Goal: Information Seeking & Learning: Learn about a topic

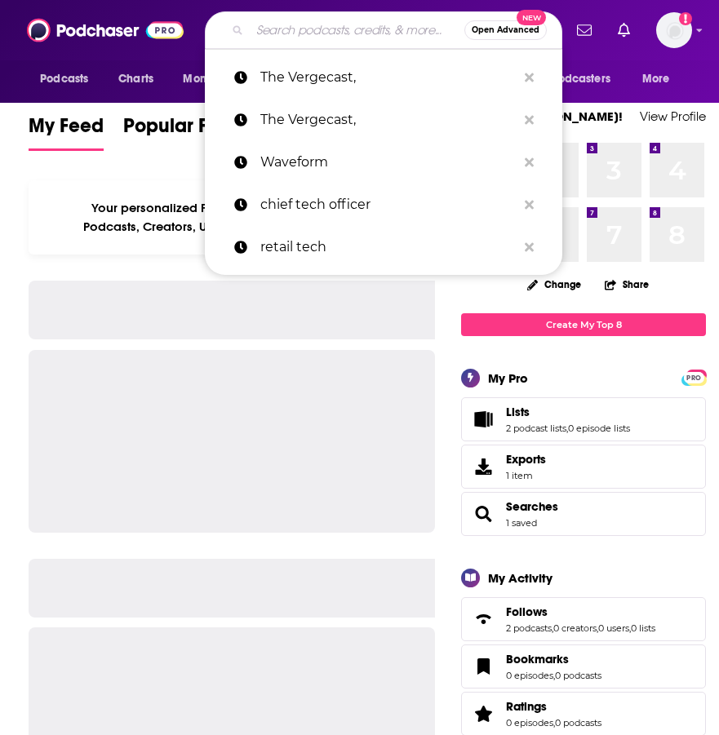
click at [299, 24] on input "Search podcasts, credits, & more..." at bounding box center [357, 30] width 215 height 26
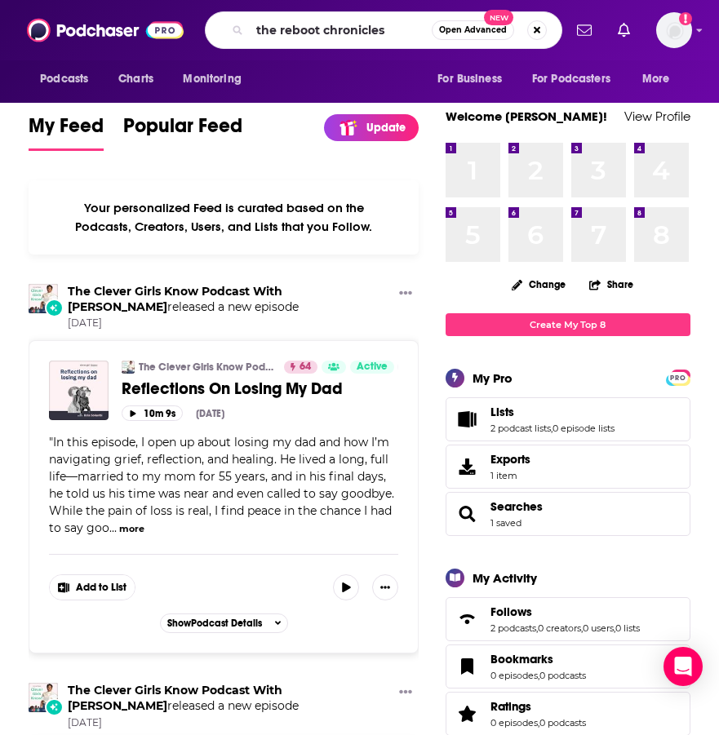
type input "the reboot chronicles"
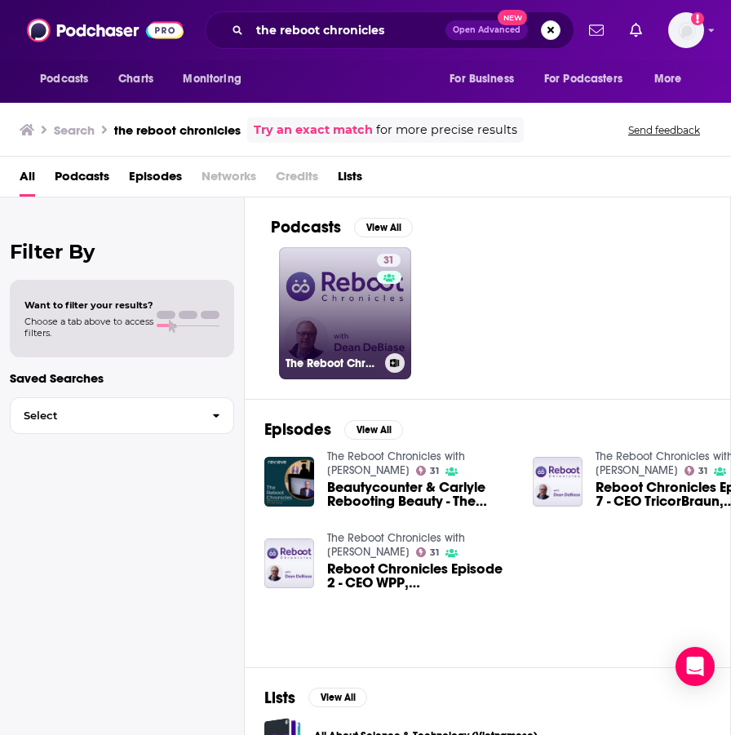
click at [325, 285] on link "31 The Reboot Chronicles with [PERSON_NAME]" at bounding box center [345, 313] width 132 height 132
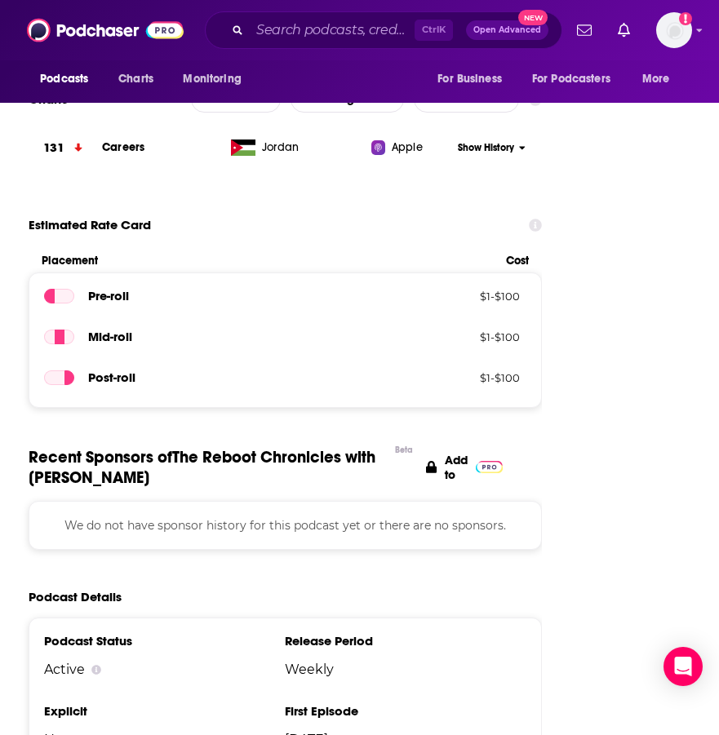
scroll to position [1876, 0]
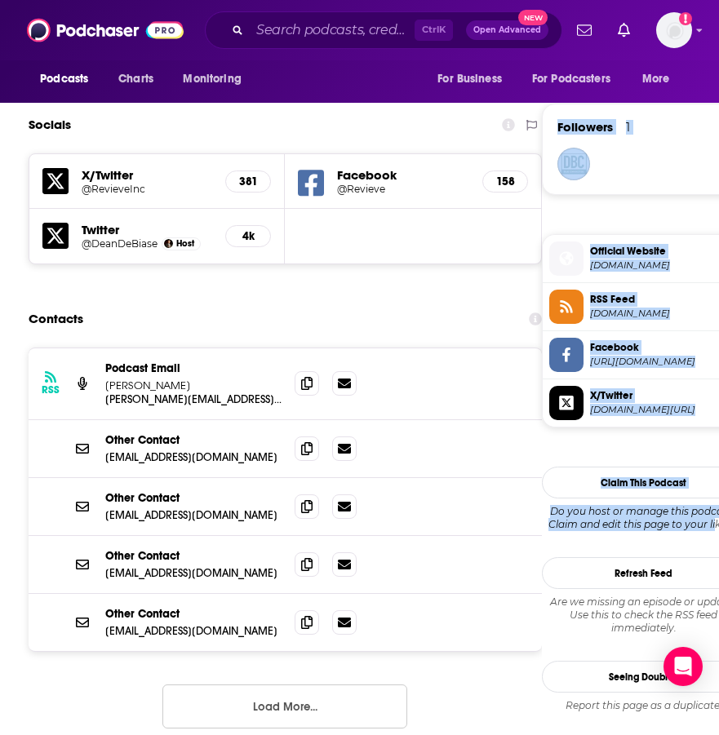
drag, startPoint x: 718, startPoint y: 193, endPoint x: 700, endPoint y: -53, distance: 247.0
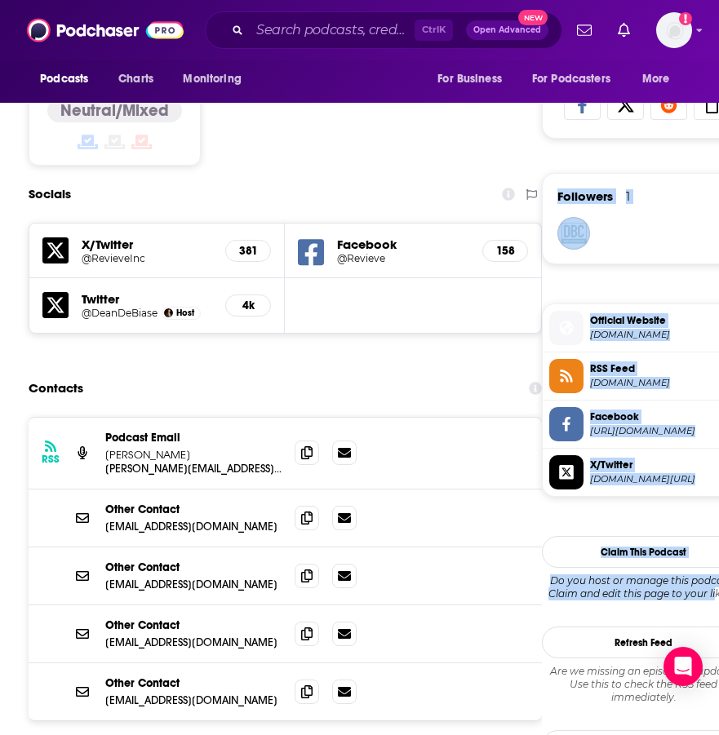
scroll to position [0, 0]
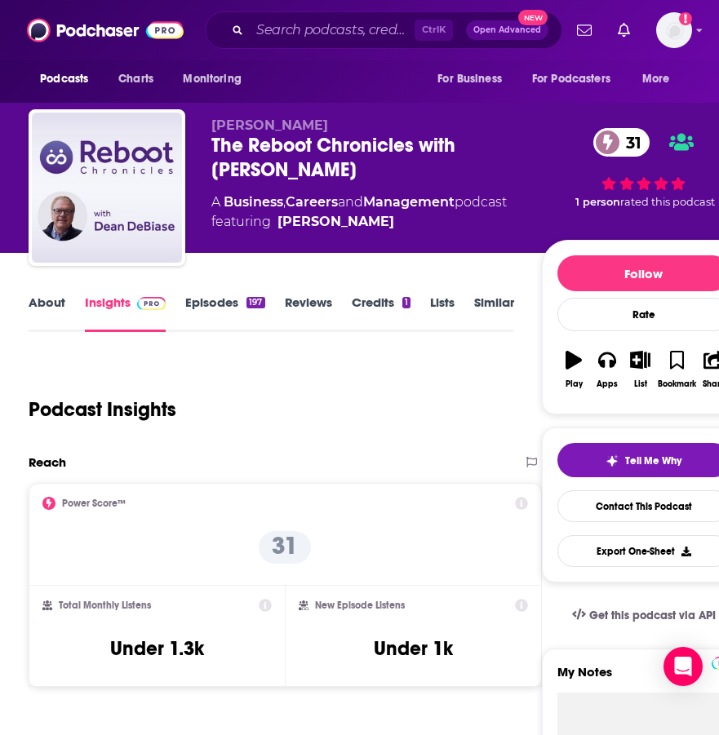
click at [446, 396] on div "Podcast Insights" at bounding box center [264, 399] width 471 height 83
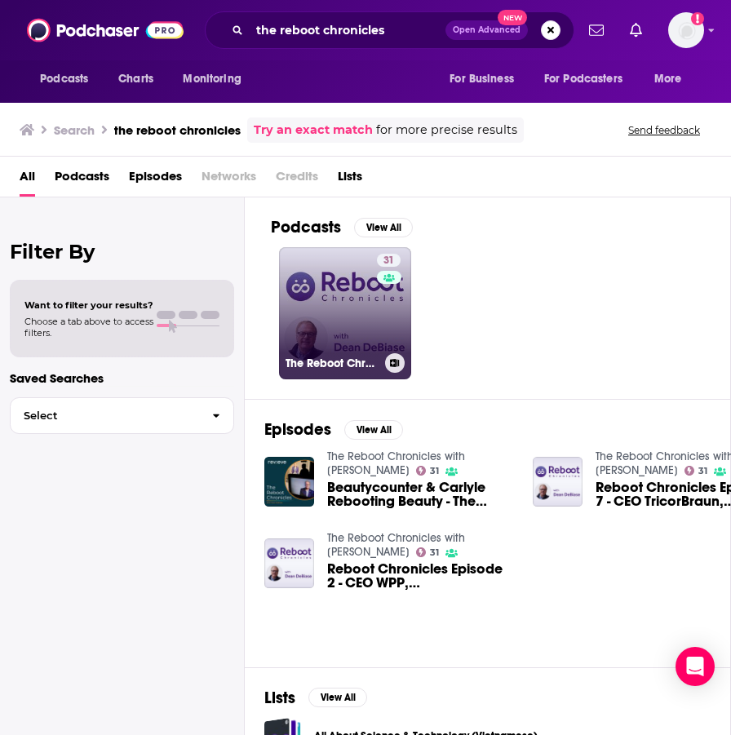
click at [328, 275] on link "31 The Reboot Chronicles with [PERSON_NAME]" at bounding box center [345, 313] width 132 height 132
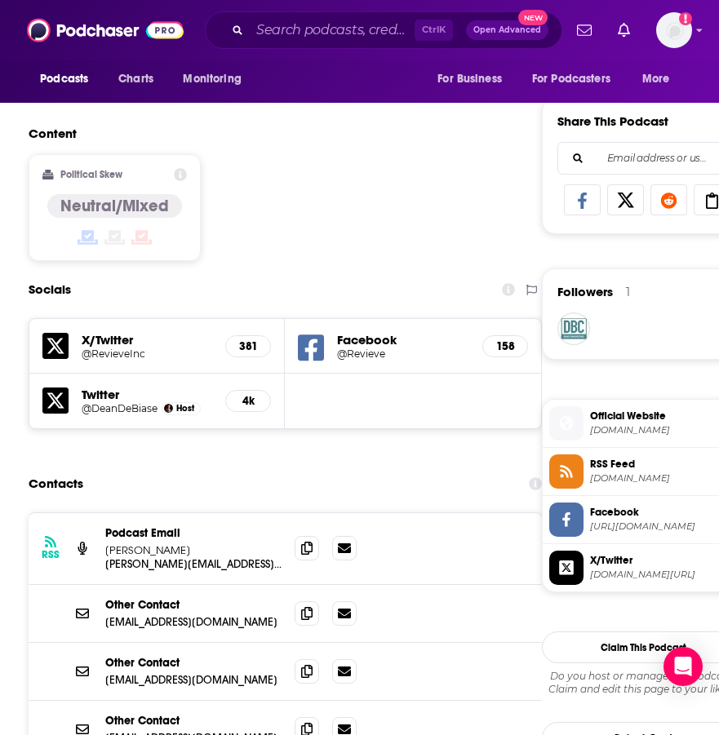
scroll to position [979, 0]
